Goal: Find specific page/section: Find specific page/section

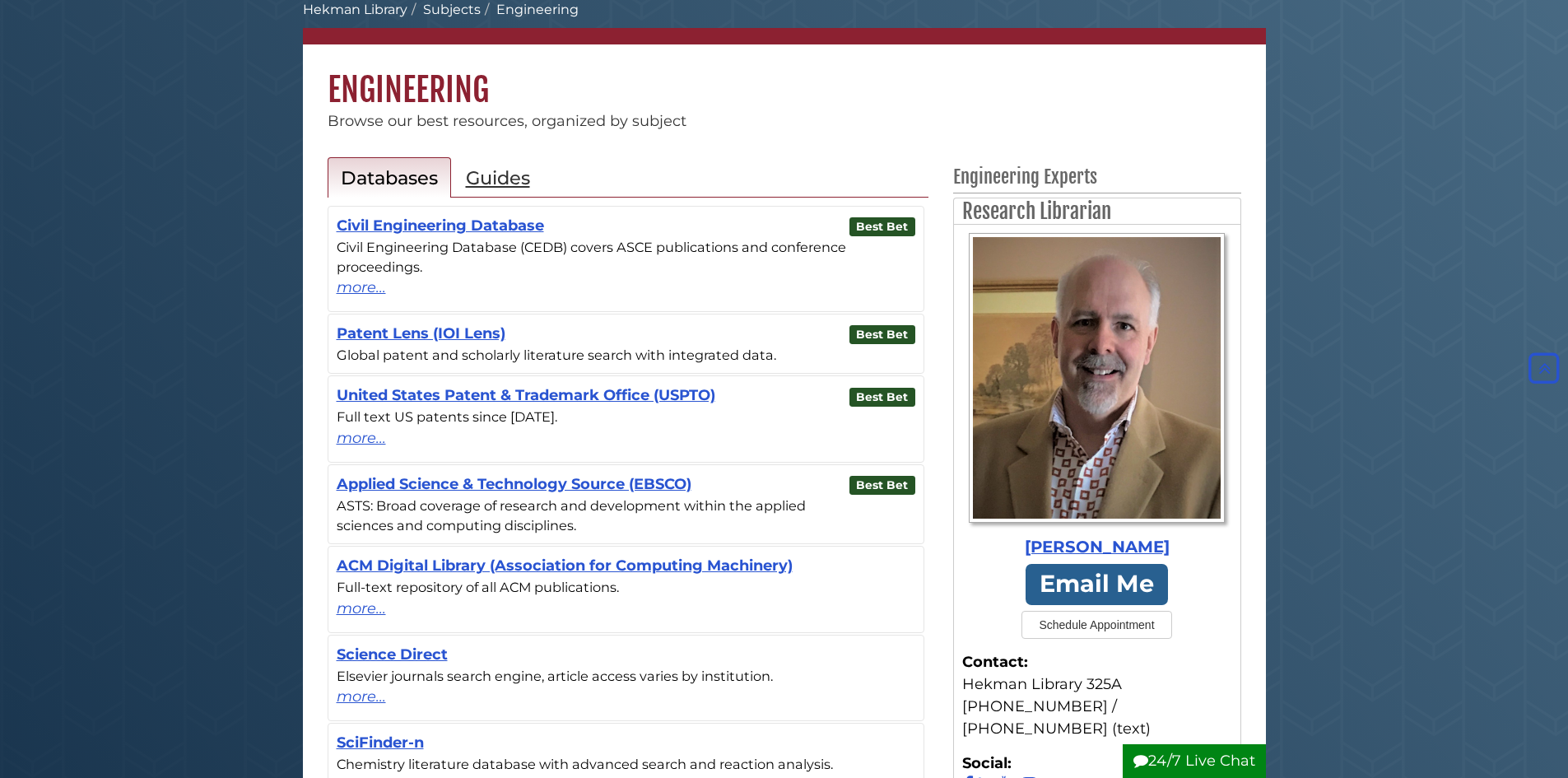
scroll to position [83, 0]
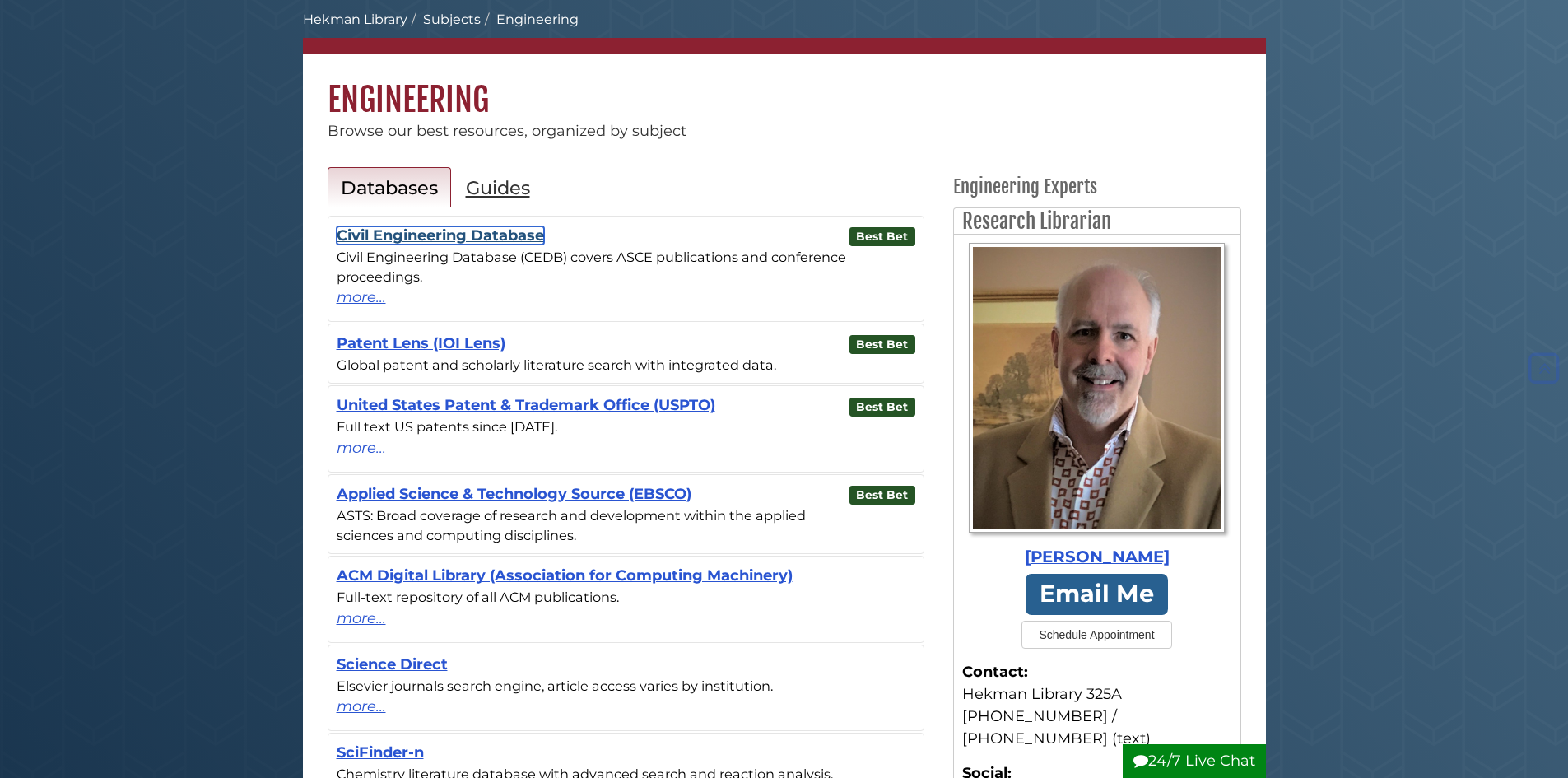
click at [491, 228] on link "Civil Engineering Database" at bounding box center [440, 235] width 207 height 18
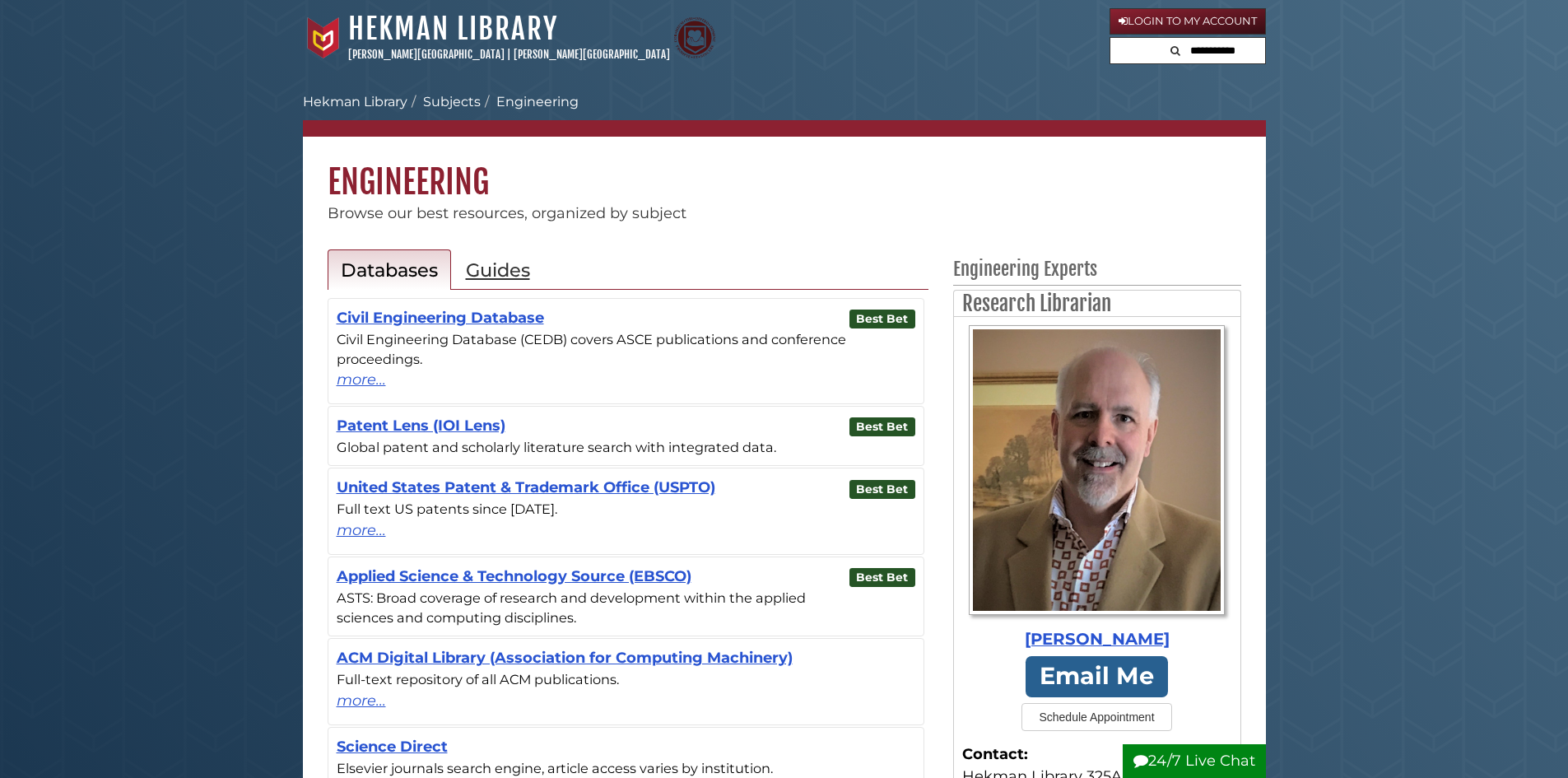
scroll to position [83, 0]
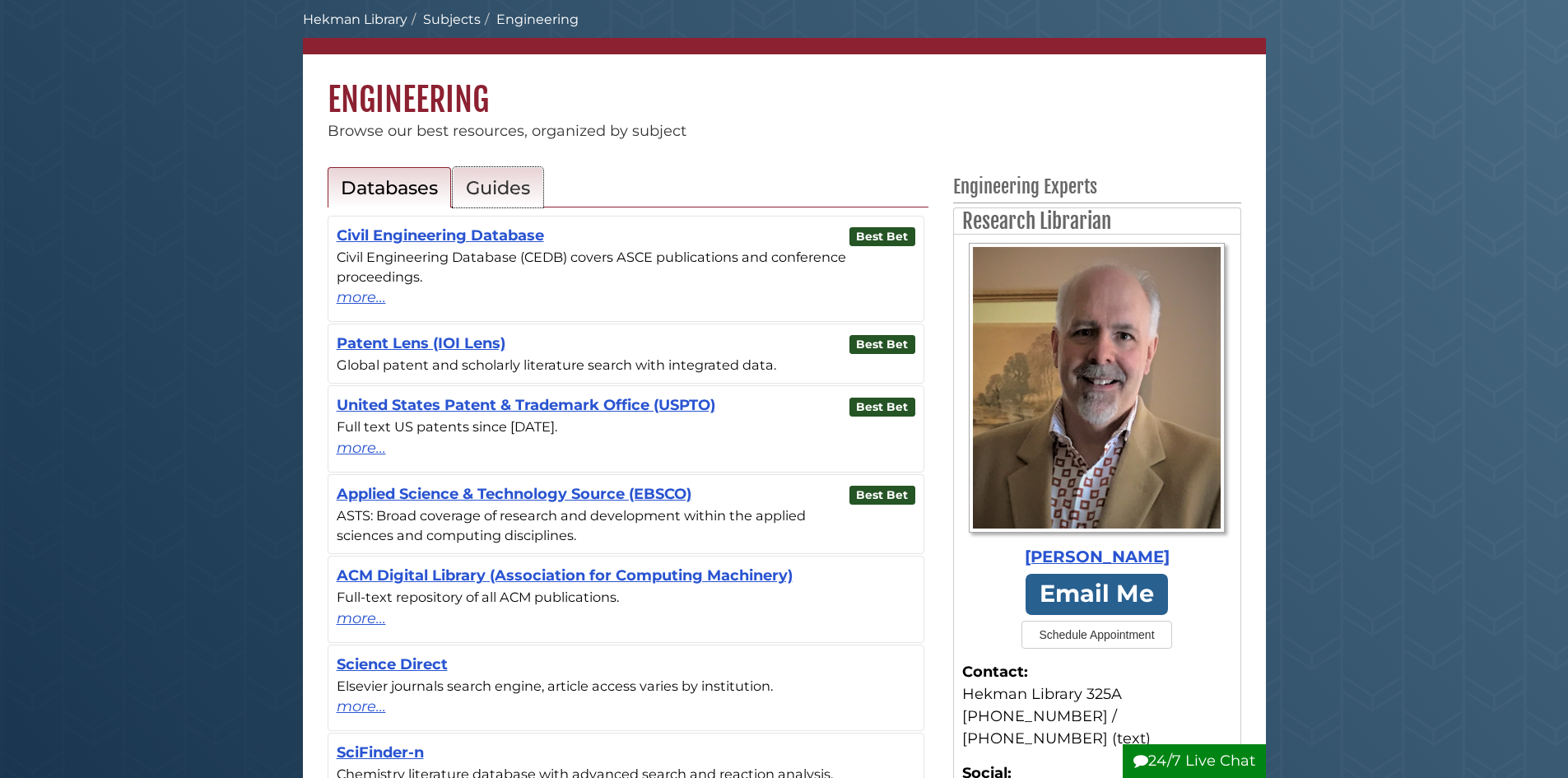
click at [506, 194] on h2 "Guides" at bounding box center [497, 187] width 64 height 23
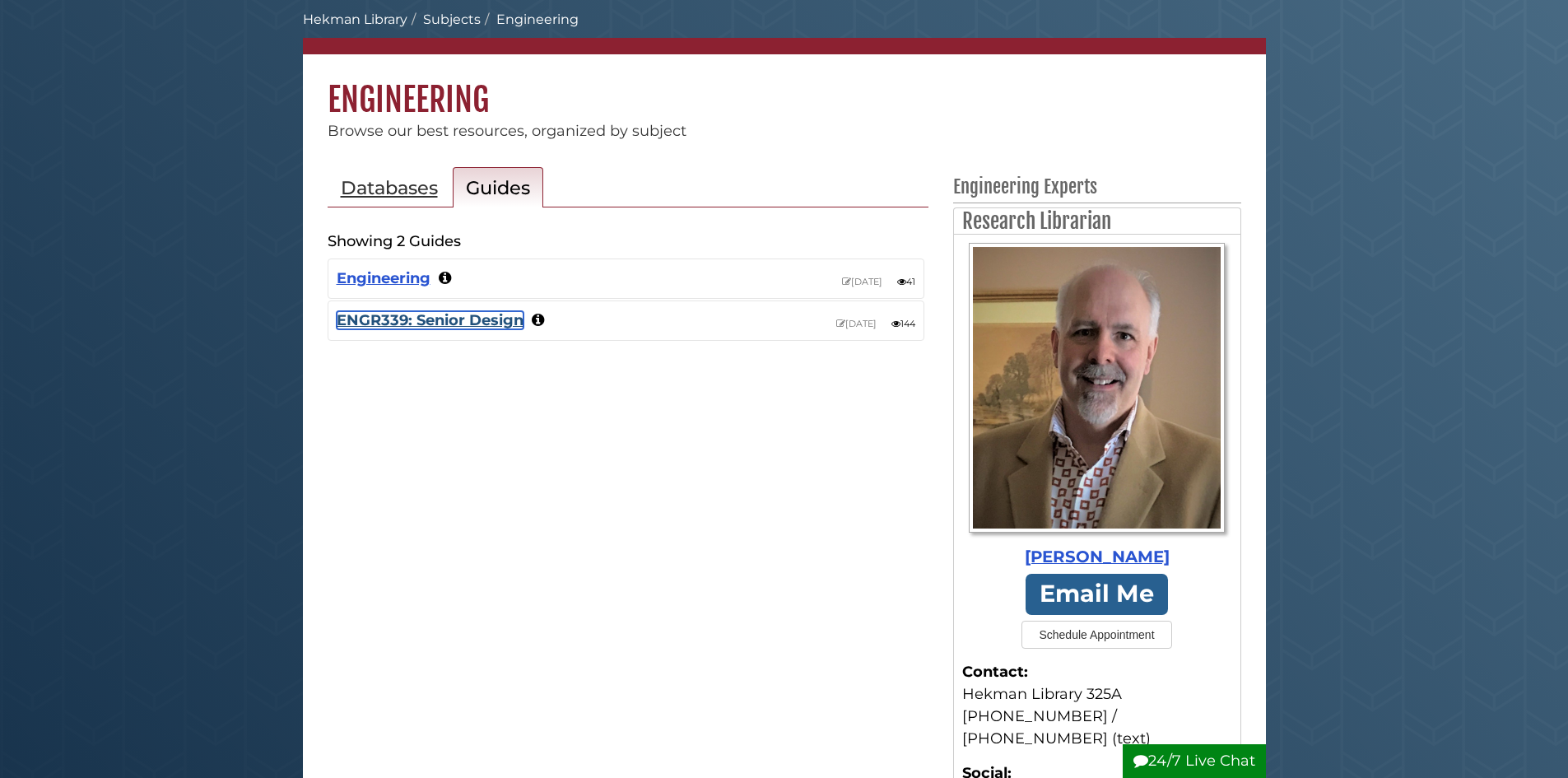
click at [421, 319] on link "ENGR339: Senior Design" at bounding box center [430, 320] width 187 height 18
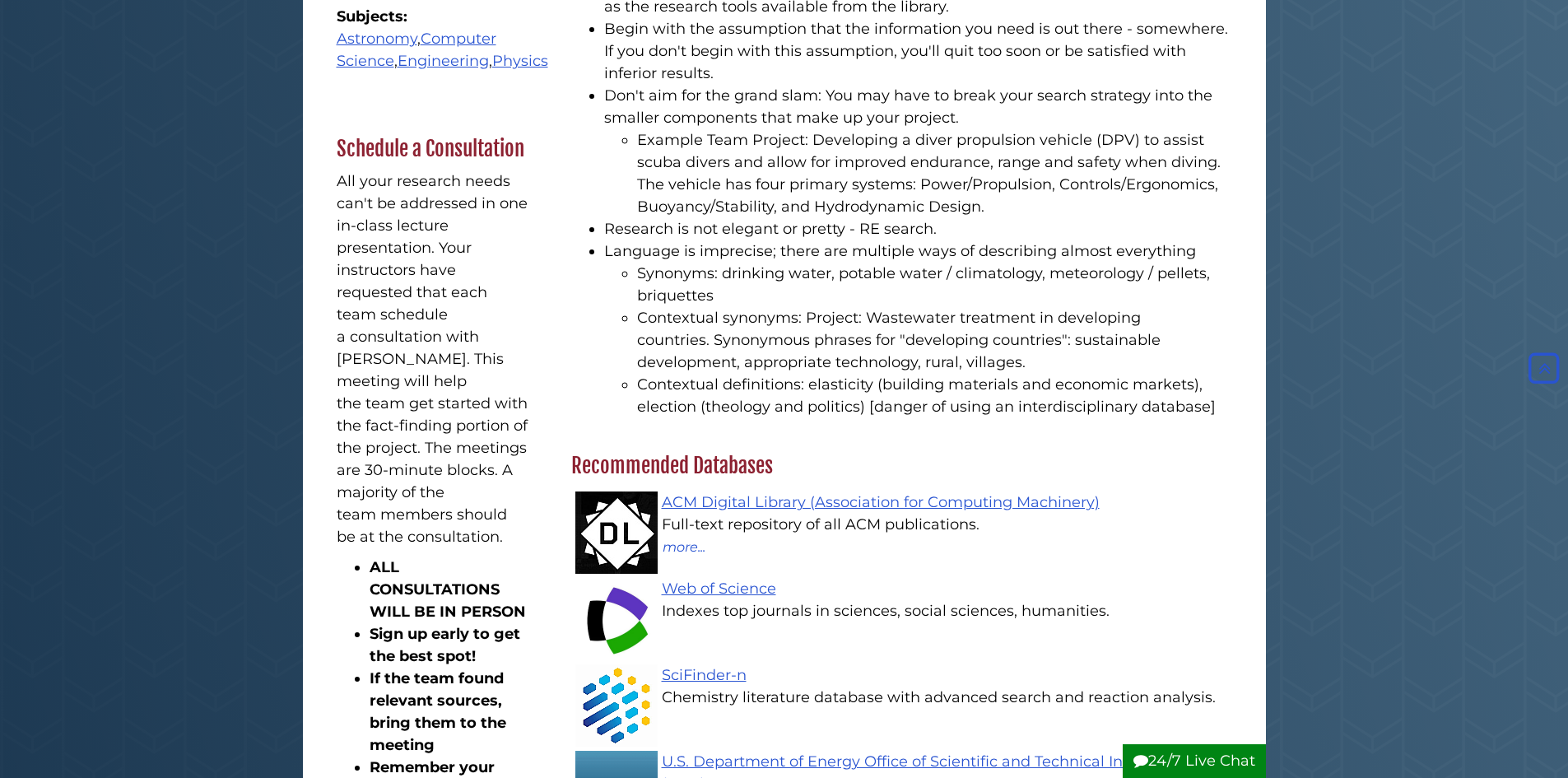
scroll to position [786, 0]
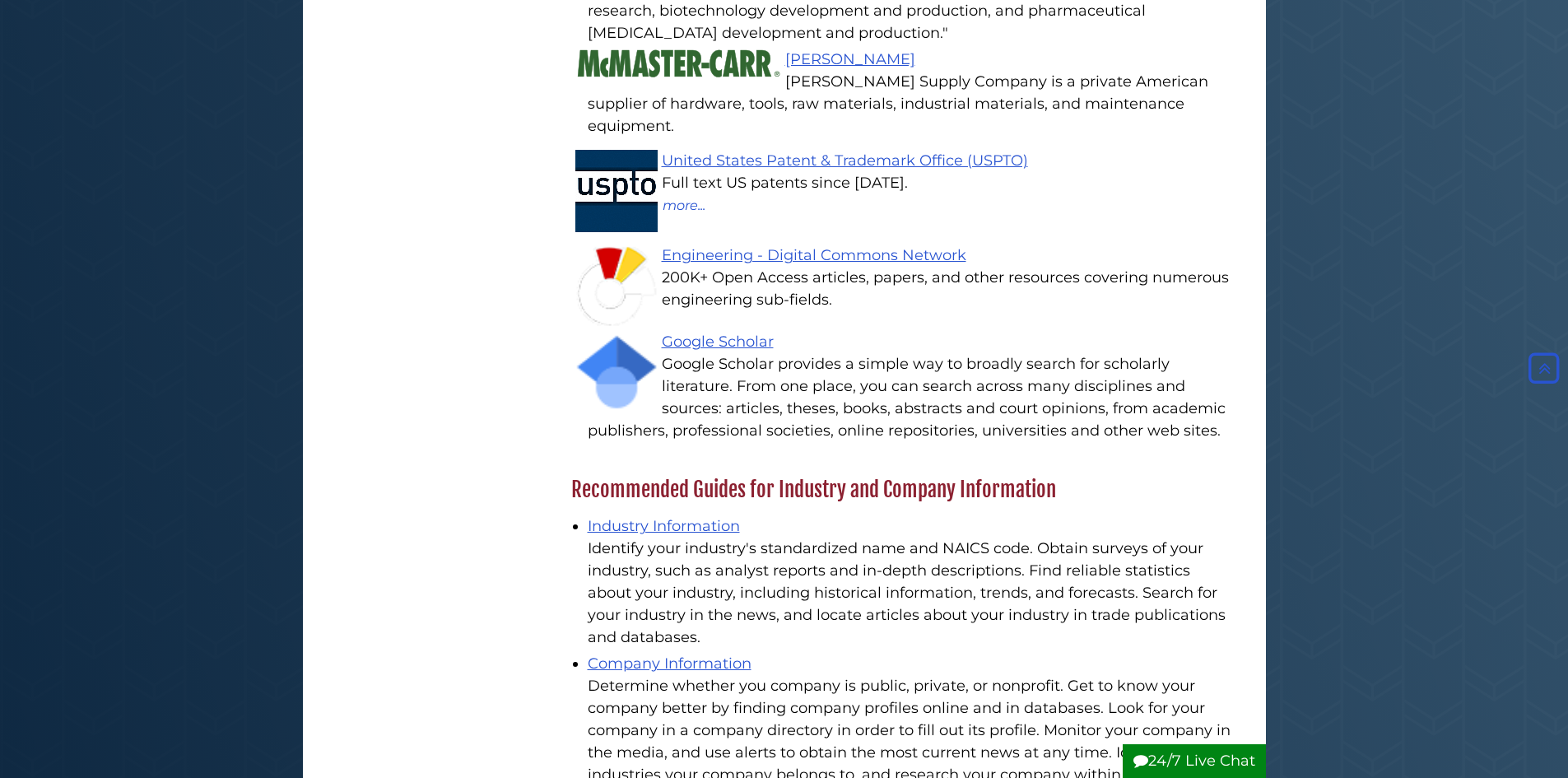
scroll to position [2761, 0]
